Goal: Register for event/course

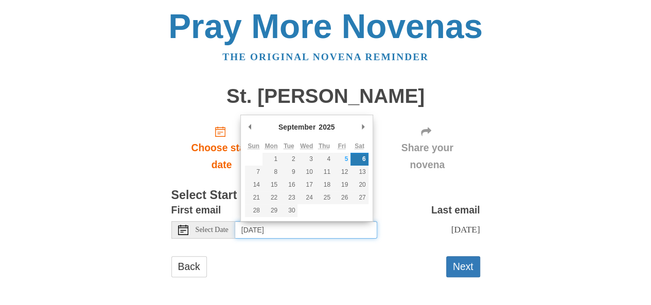
click at [269, 229] on input "Saturday, September 6th" at bounding box center [306, 229] width 142 height 17
type input "Friday, September 5th"
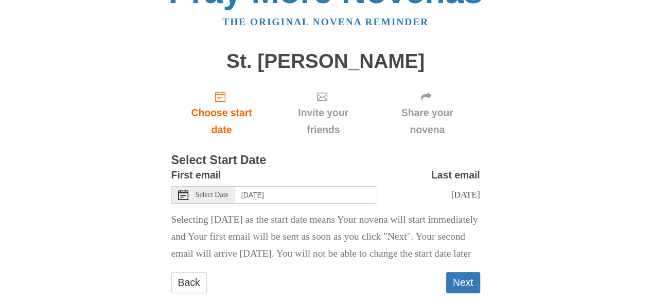
scroll to position [51, 0]
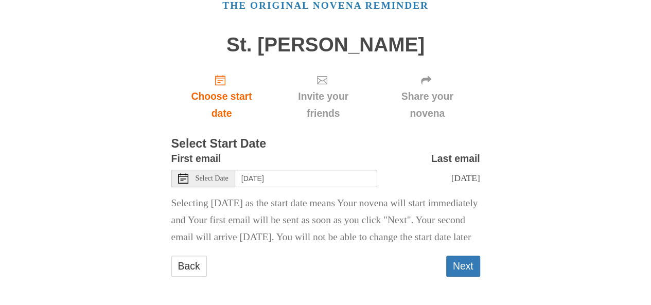
click at [371, 246] on p "Selecting today as the start date means Your novena will start immediately and …" at bounding box center [325, 220] width 309 height 51
click at [468, 277] on button "Next" at bounding box center [463, 266] width 34 height 21
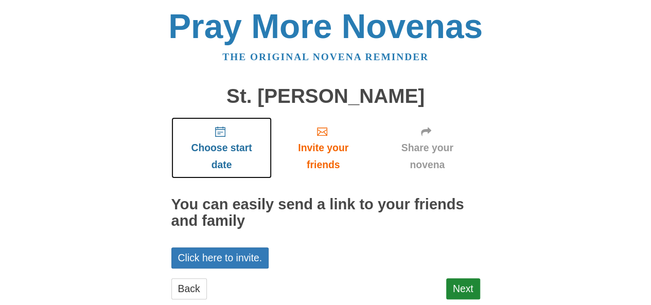
click at [217, 146] on span "Choose start date" at bounding box center [222, 156] width 80 height 34
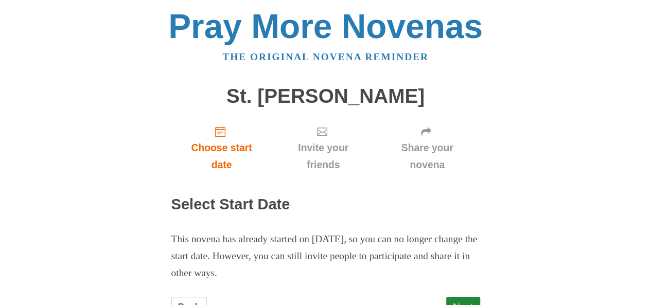
scroll to position [42, 0]
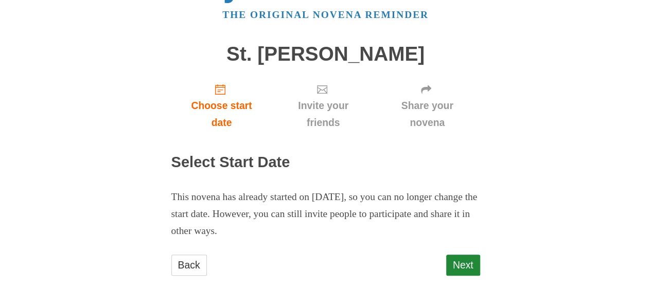
click at [361, 207] on p "This novena has already started on [DATE], so you can no longer change the star…" at bounding box center [325, 214] width 309 height 51
click at [414, 193] on p "This novena has already started on [DATE], so you can no longer change the star…" at bounding box center [325, 214] width 309 height 51
click at [459, 263] on link "Next" at bounding box center [463, 265] width 34 height 21
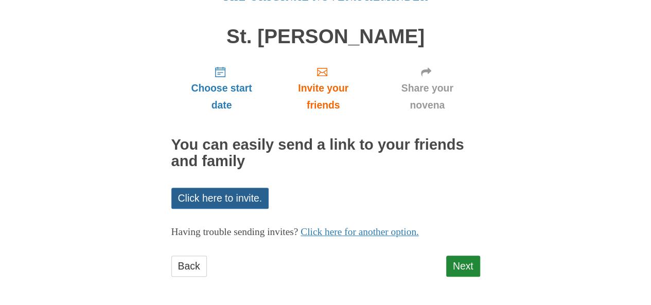
scroll to position [60, 0]
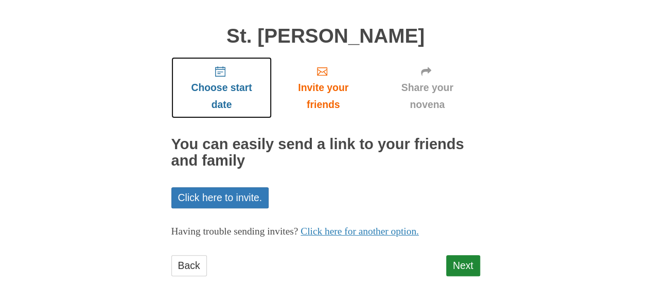
click at [229, 97] on span "Choose start date" at bounding box center [222, 96] width 80 height 34
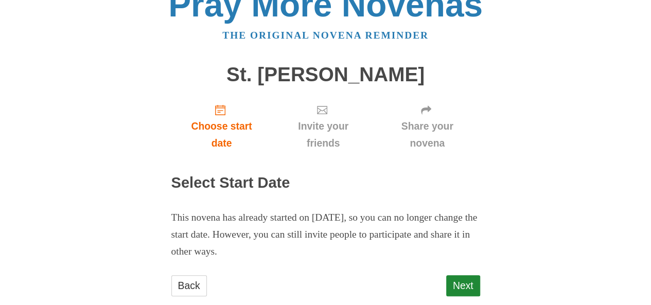
scroll to position [42, 0]
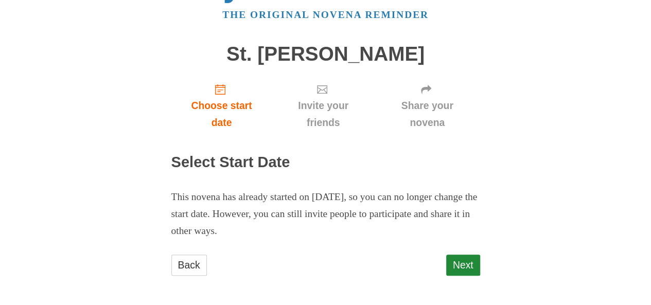
click at [229, 162] on h2 "Select Start Date" at bounding box center [325, 162] width 309 height 16
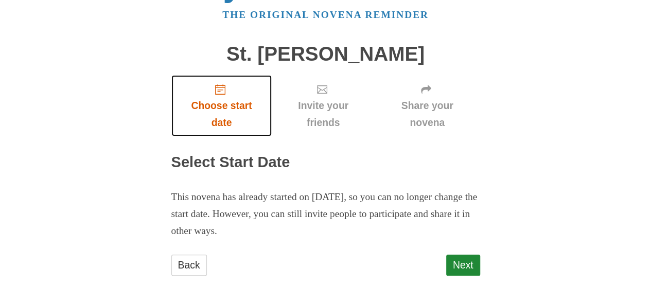
click at [214, 105] on span "Choose start date" at bounding box center [222, 114] width 80 height 34
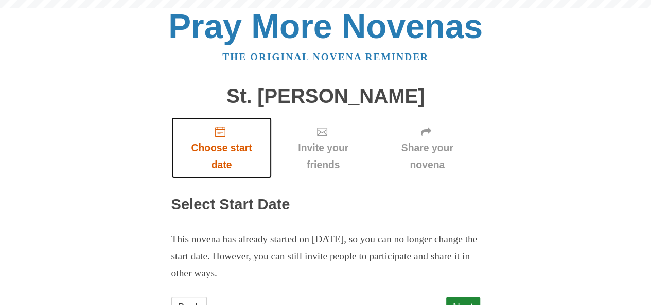
click at [223, 132] on use "Choose start date" at bounding box center [220, 132] width 10 height 10
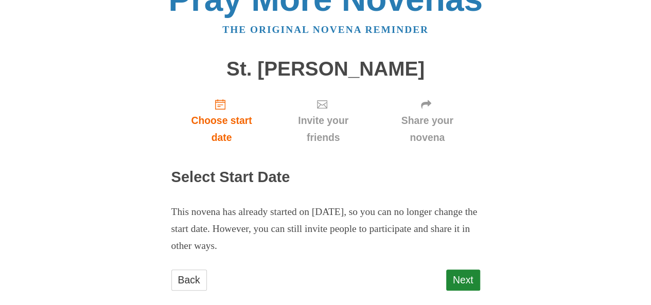
scroll to position [42, 0]
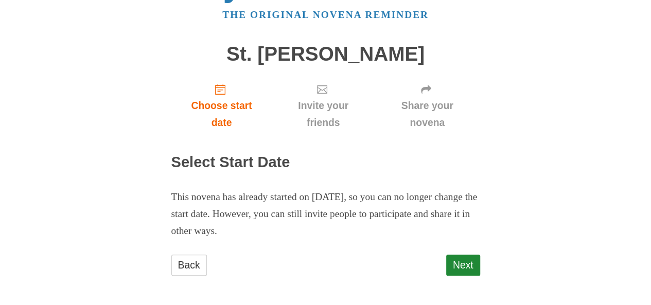
click at [346, 189] on p "This novena has already started on [DATE], so you can no longer change the star…" at bounding box center [325, 214] width 309 height 51
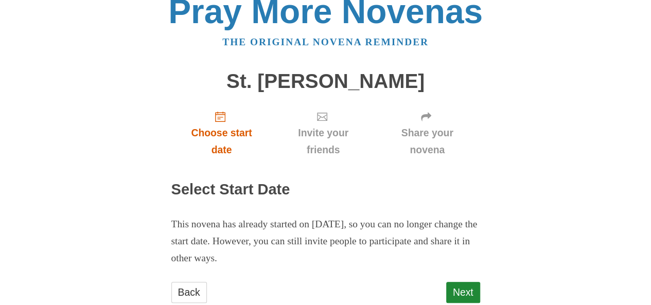
scroll to position [0, 0]
